Goal: Submit feedback/report problem

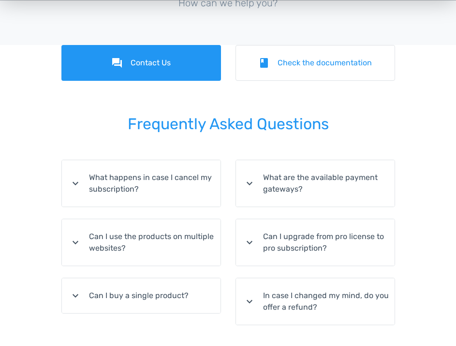
scroll to position [67, 0]
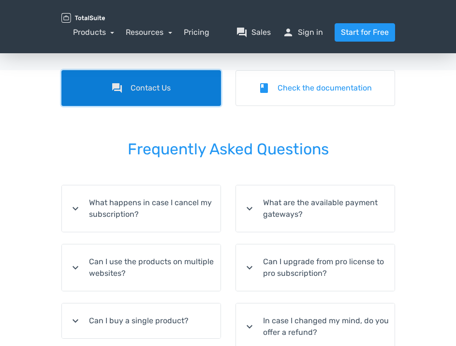
click at [147, 90] on link "forum Contact Us" at bounding box center [141, 88] width 160 height 36
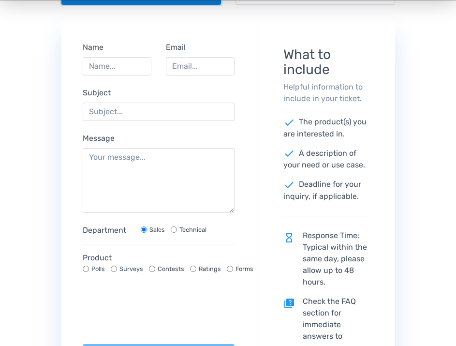
scroll to position [134, 0]
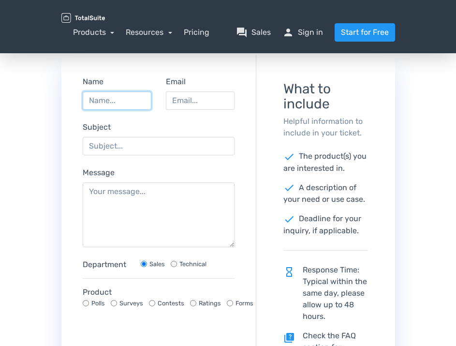
click at [111, 102] on input "Name" at bounding box center [117, 100] width 69 height 18
type input "[PERSON_NAME]"
click at [181, 100] on input "Email" at bounding box center [200, 100] width 69 height 18
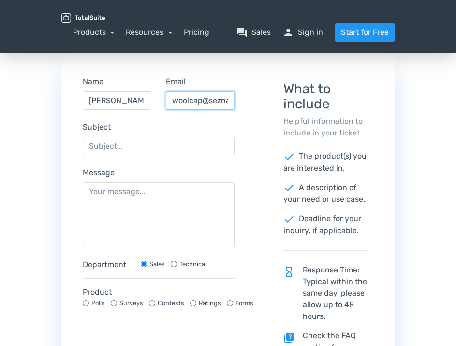
scroll to position [0, 8]
type input "[EMAIL_ADDRESS][DOMAIN_NAME]"
click at [439, 228] on div "forum Contact Us book Check the documentation Name [PERSON_NAME] Email [EMAIL_A…" at bounding box center [228, 253] width 456 height 501
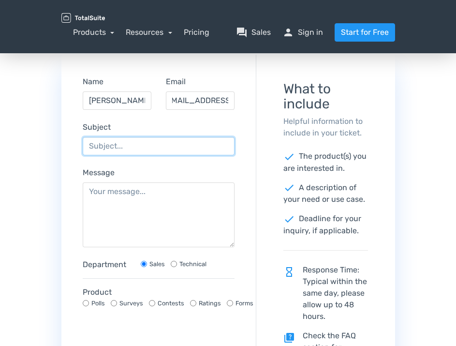
click at [105, 144] on input "Subject" at bounding box center [159, 146] width 152 height 18
paste input "Refund Request for TotalPoll Pro – Order #74372849-145981312"
type input "Refund Request for TotalPoll Pro – Order #74372849-145981312"
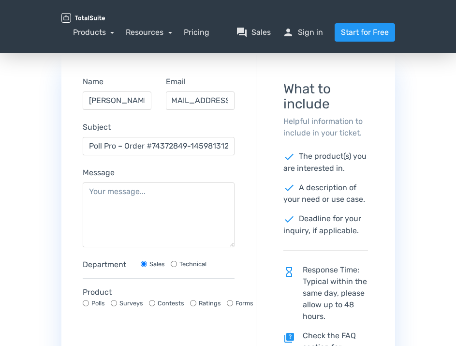
click at [417, 244] on div "forum Contact Us book Check the documentation Name [PERSON_NAME] Email [EMAIL_A…" at bounding box center [228, 253] width 456 height 501
click at [140, 195] on textarea "Message" at bounding box center [159, 214] width 152 height 65
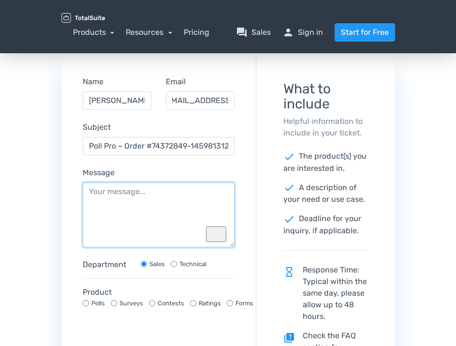
paste textarea "Hello, I would like to request a refund for my recent purchase of TotalPoll Pro…"
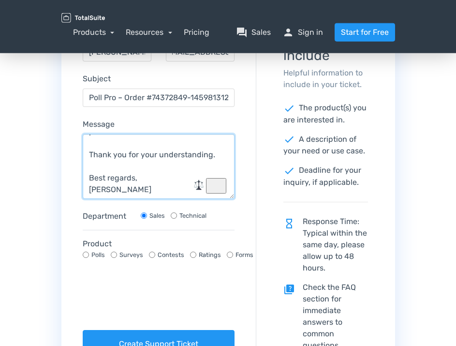
scroll to position [200, 0]
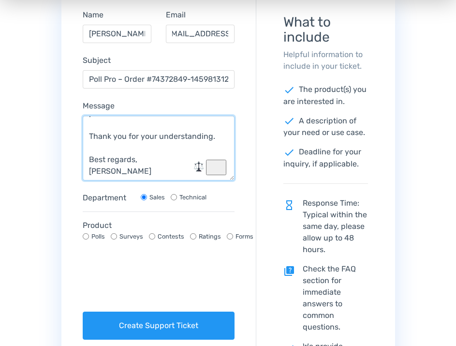
type textarea "Hello, I would like to request a refund for my recent purchase of TotalPoll Pro…"
click at [85, 237] on input "Polls" at bounding box center [86, 236] width 6 height 6
radio input "true"
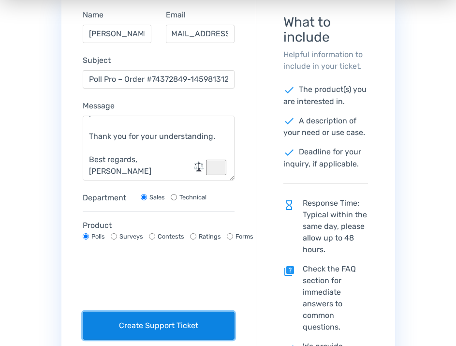
click at [145, 325] on button "Create Support Ticket" at bounding box center [159, 326] width 152 height 28
